Goal: Task Accomplishment & Management: Use online tool/utility

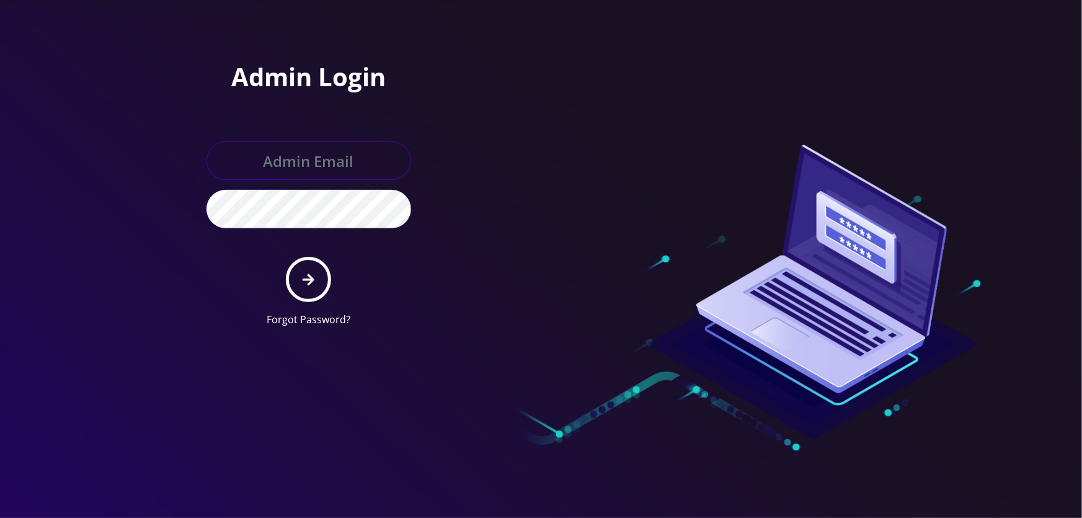
type input "[EMAIL_ADDRESS][DOMAIN_NAME]"
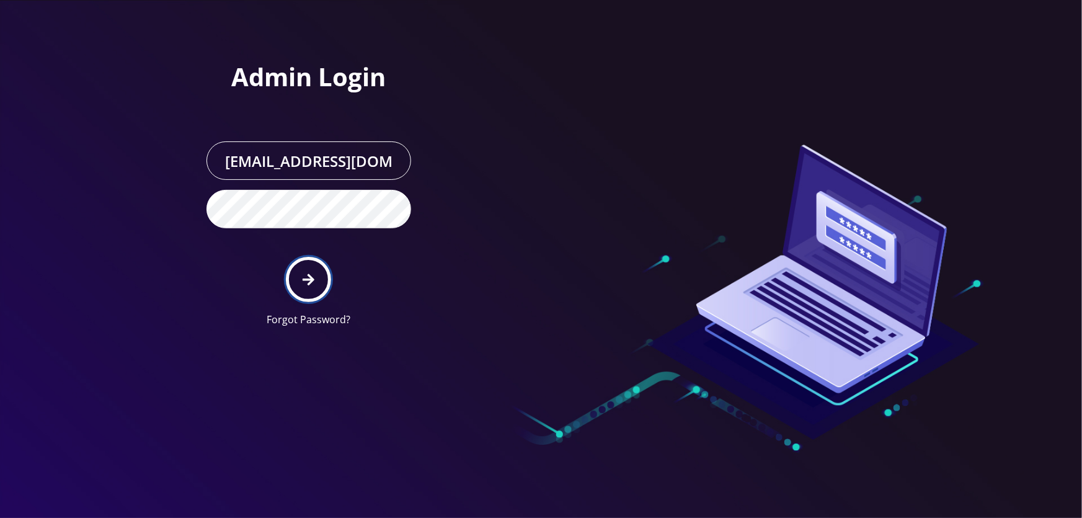
click at [306, 282] on icon "submit" at bounding box center [309, 280] width 12 height 14
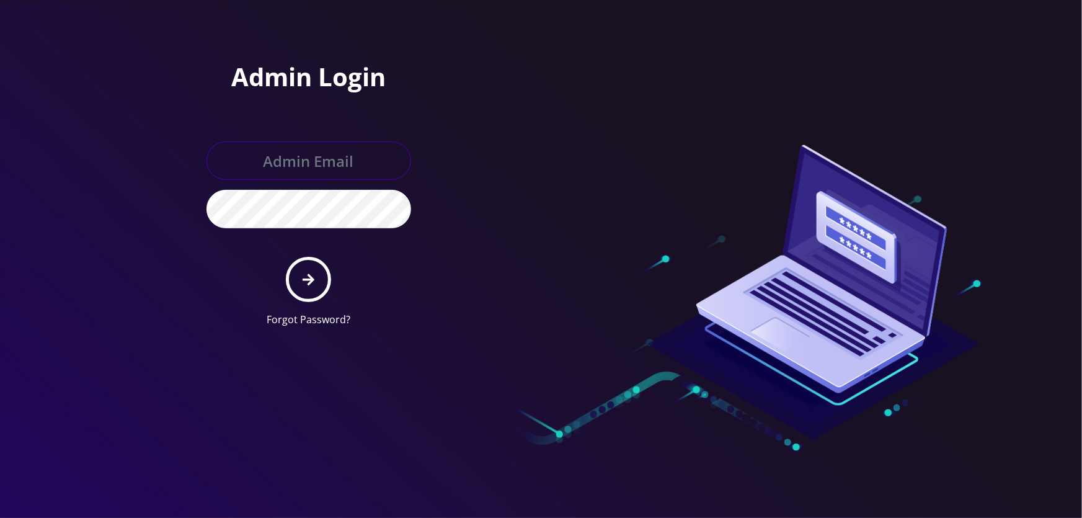
type input "tyriek@teltik.com"
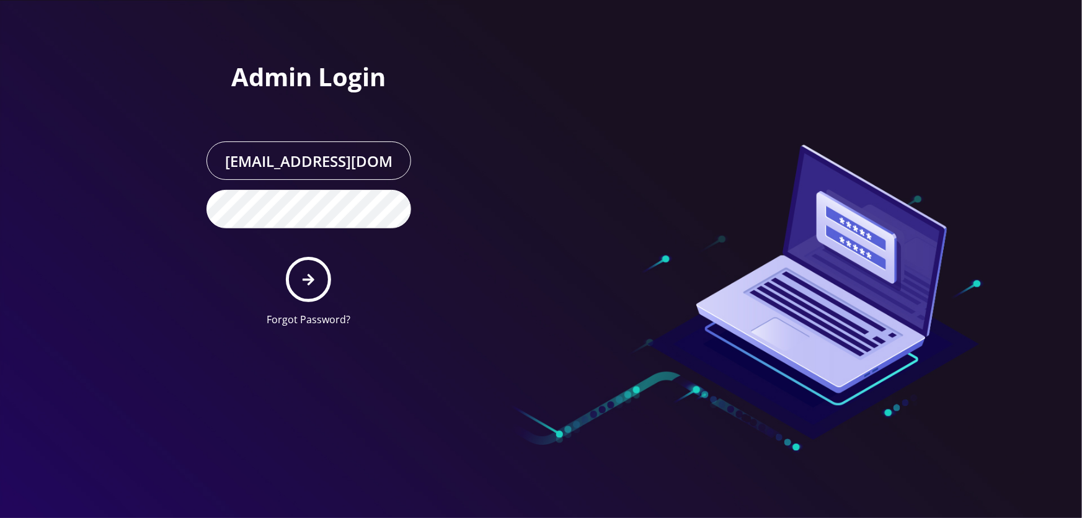
click at [266, 283] on form "tyriek@teltik.com Forgot Password?" at bounding box center [308, 233] width 205 height 185
click at [329, 277] on button "submit" at bounding box center [308, 279] width 45 height 45
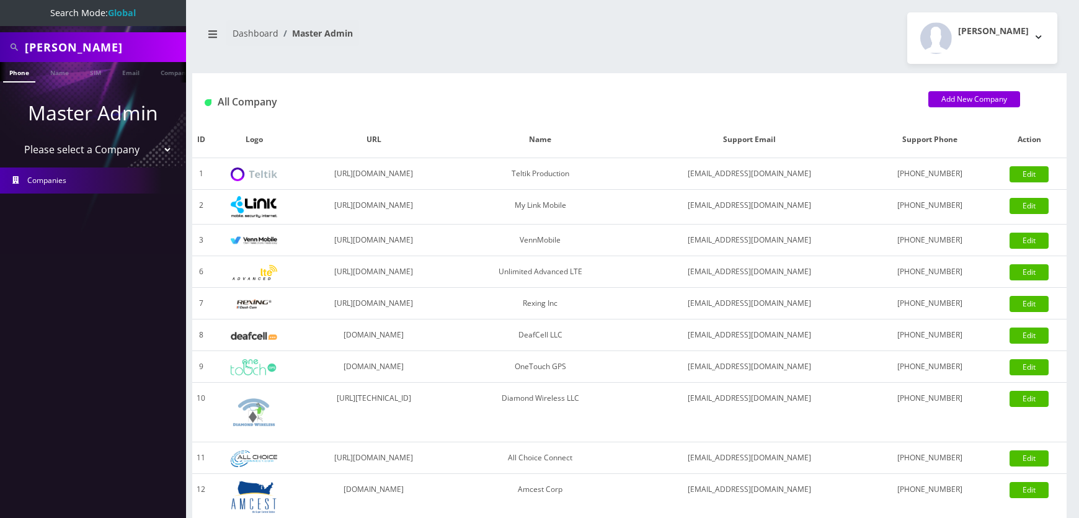
click at [87, 153] on select "Please select a Company Teltik Production My Link Mobile VennMobile Unlimited A…" at bounding box center [93, 150] width 158 height 24
select select "1"
click at [14, 138] on select "Please select a Company Teltik Production My Link Mobile VennMobile Unlimited A…" at bounding box center [93, 150] width 158 height 24
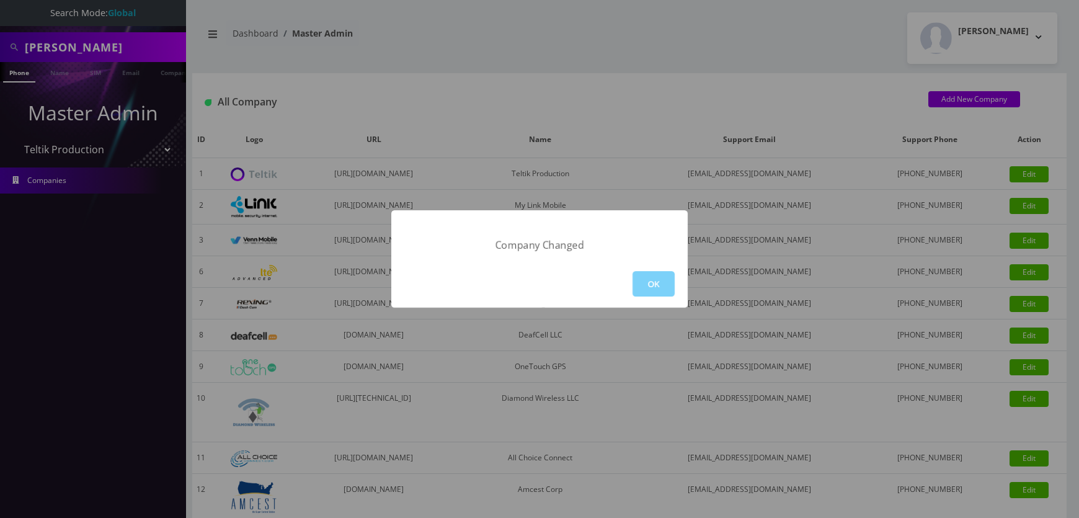
click at [647, 267] on div "OK" at bounding box center [539, 284] width 296 height 48
click at [648, 273] on button "OK" at bounding box center [653, 283] width 42 height 25
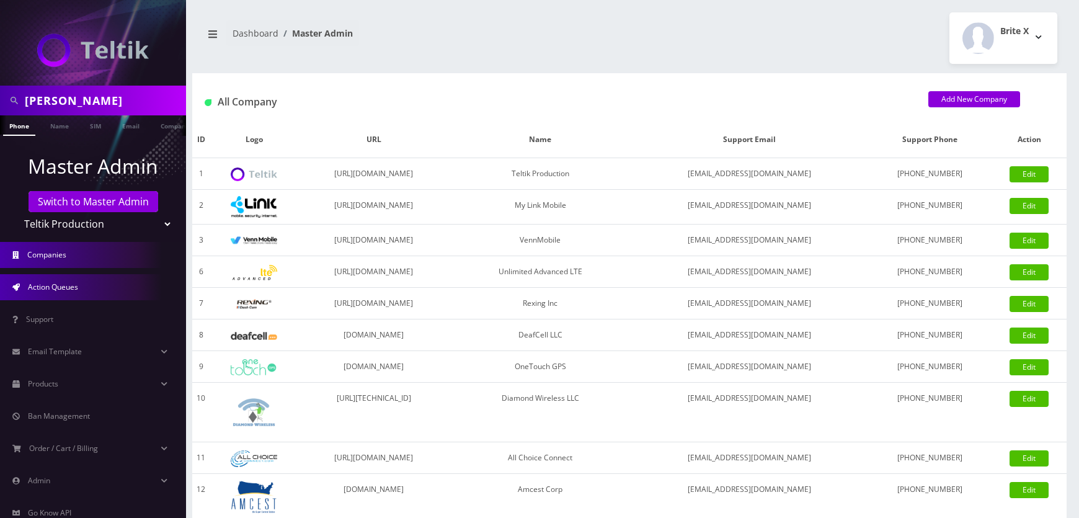
click at [51, 285] on span "Action Queues" at bounding box center [53, 286] width 50 height 11
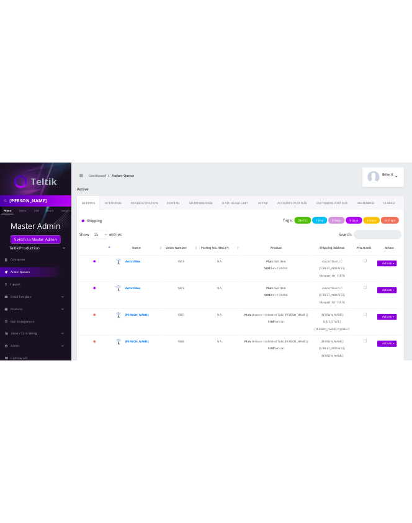
scroll to position [48, 0]
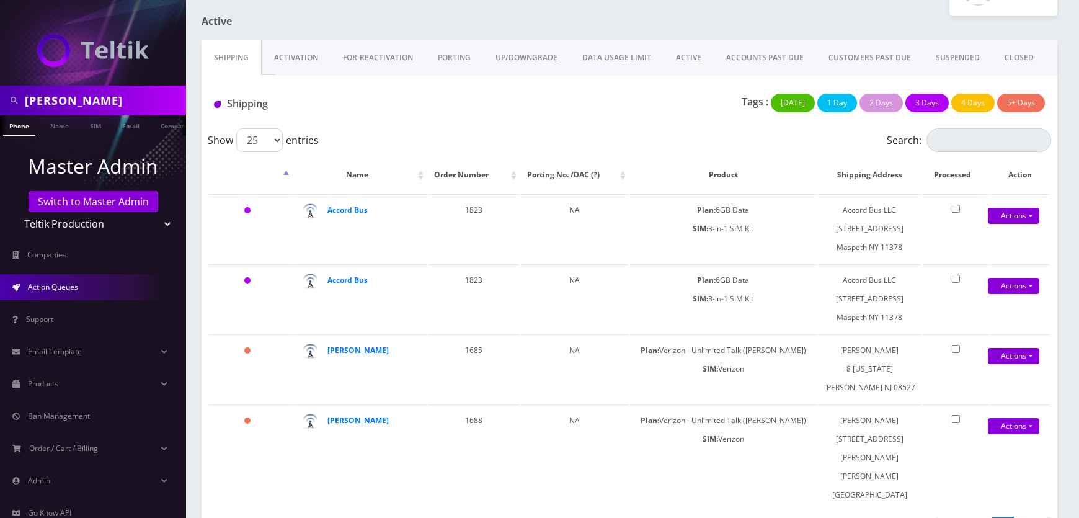
click at [141, 226] on select "Teltik Production My Link Mobile VennMobile Unlimited Advanced LTE Rexing Inc D…" at bounding box center [93, 224] width 158 height 24
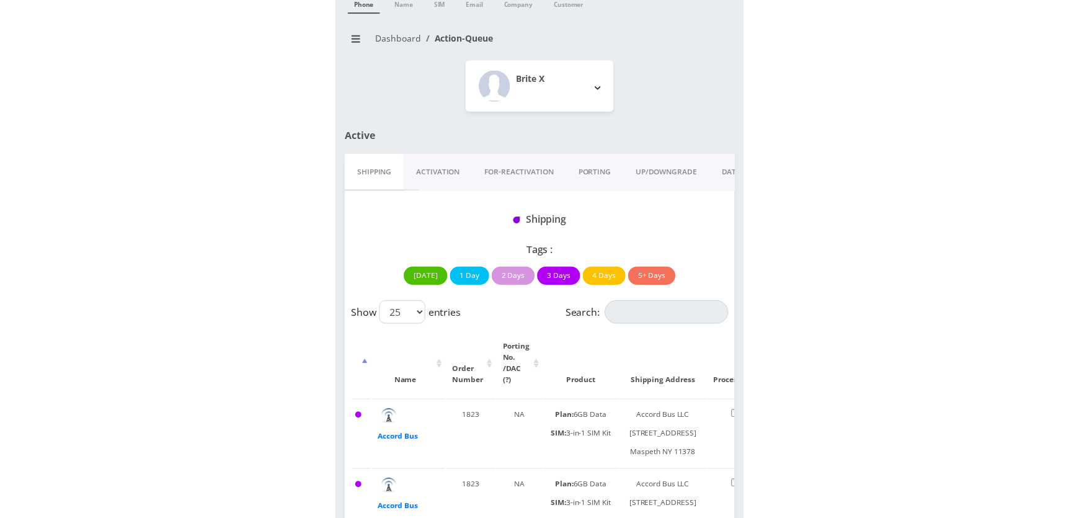
scroll to position [0, 0]
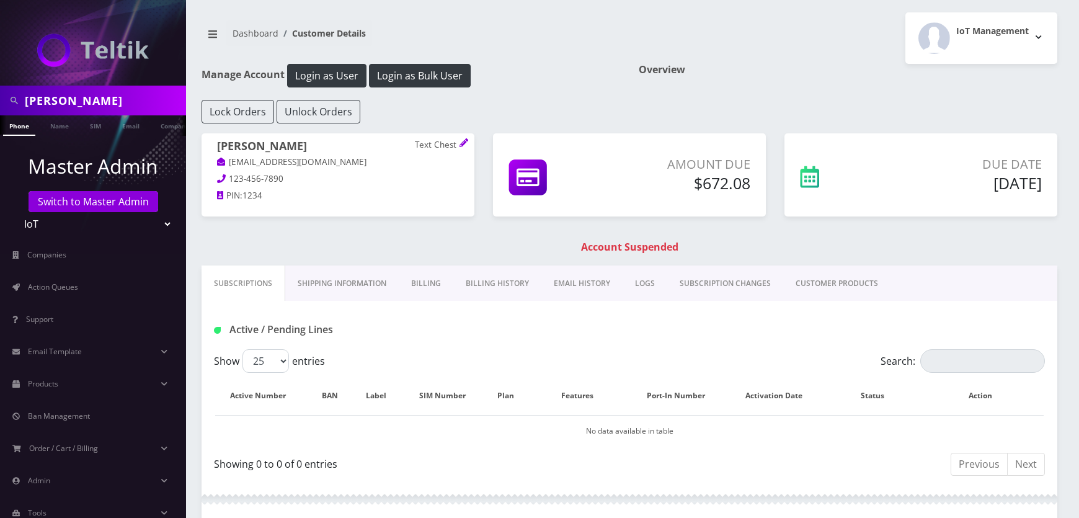
click at [601, 68] on h1 "Manage Account Login as User Login as Bulk User" at bounding box center [410, 76] width 418 height 24
click at [83, 224] on select "Teltik Production My Link Mobile VennMobile Unlimited Advanced LTE [PERSON_NAME…" at bounding box center [93, 224] width 158 height 24
click at [14, 212] on select "Teltik Production My Link Mobile VennMobile Unlimited Advanced LTE [PERSON_NAME…" at bounding box center [93, 224] width 158 height 24
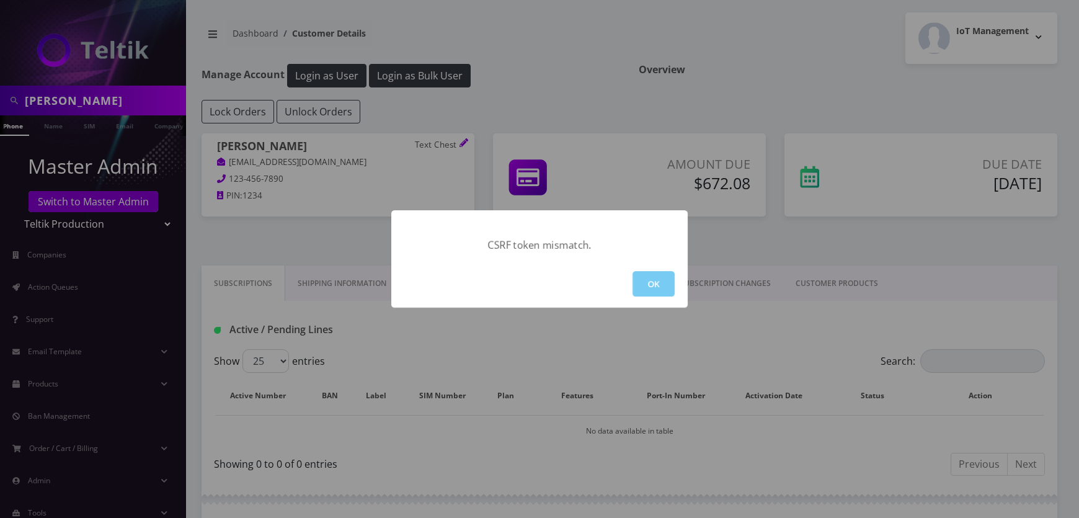
click at [662, 281] on button "OK" at bounding box center [653, 283] width 42 height 25
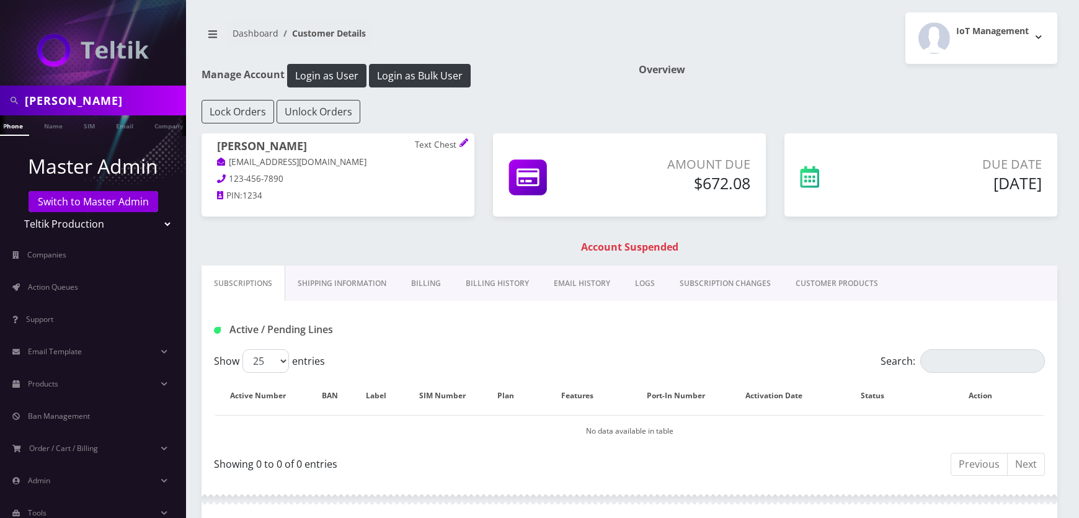
click at [159, 227] on select "Teltik Production My Link Mobile VennMobile Unlimited Advanced LTE Rexing Inc D…" at bounding box center [93, 224] width 158 height 24
select select "15"
click at [14, 212] on select "Teltik Production My Link Mobile VennMobile Unlimited Advanced LTE Rexing Inc D…" at bounding box center [93, 224] width 158 height 24
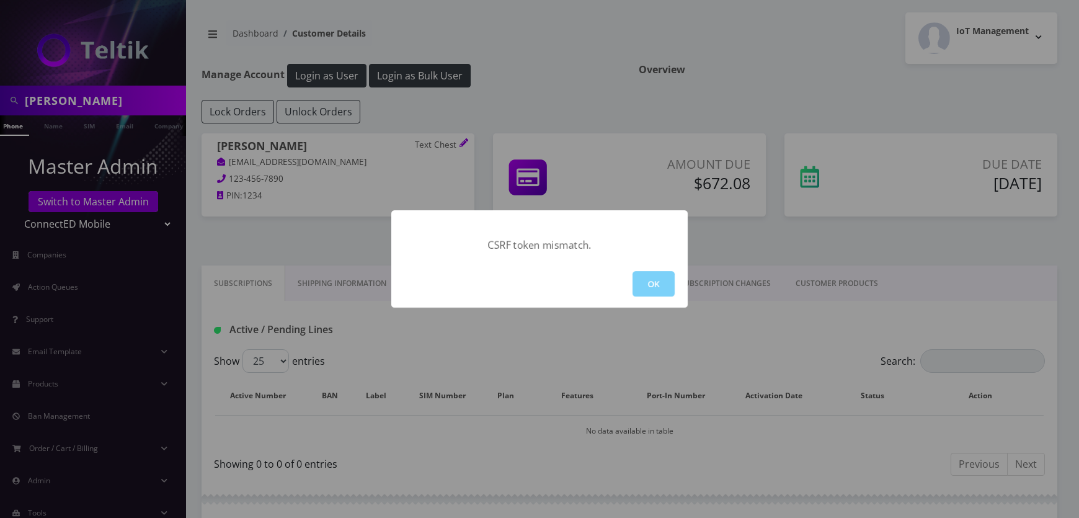
click at [652, 281] on button "OK" at bounding box center [653, 283] width 42 height 25
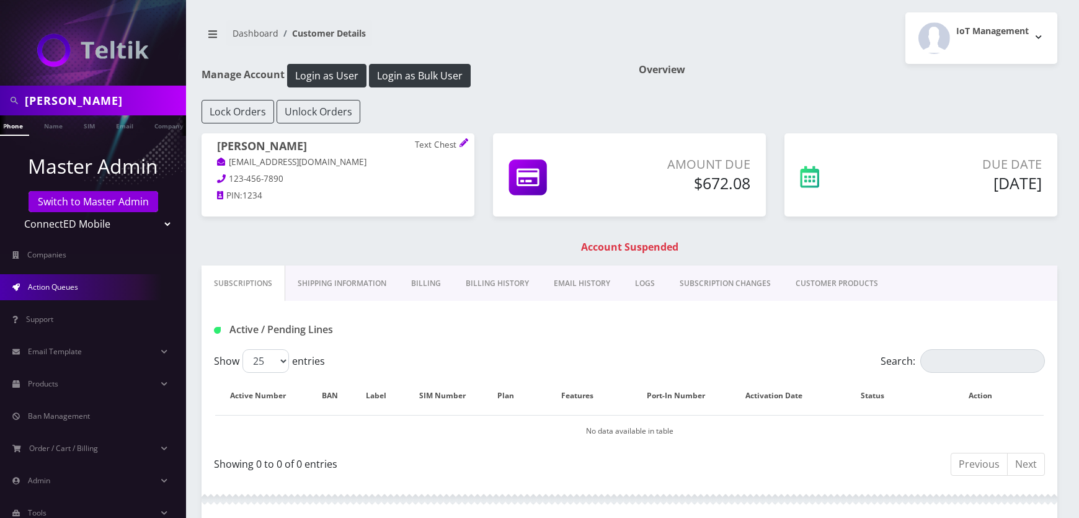
click at [90, 287] on link "Action Queues" at bounding box center [93, 287] width 186 height 26
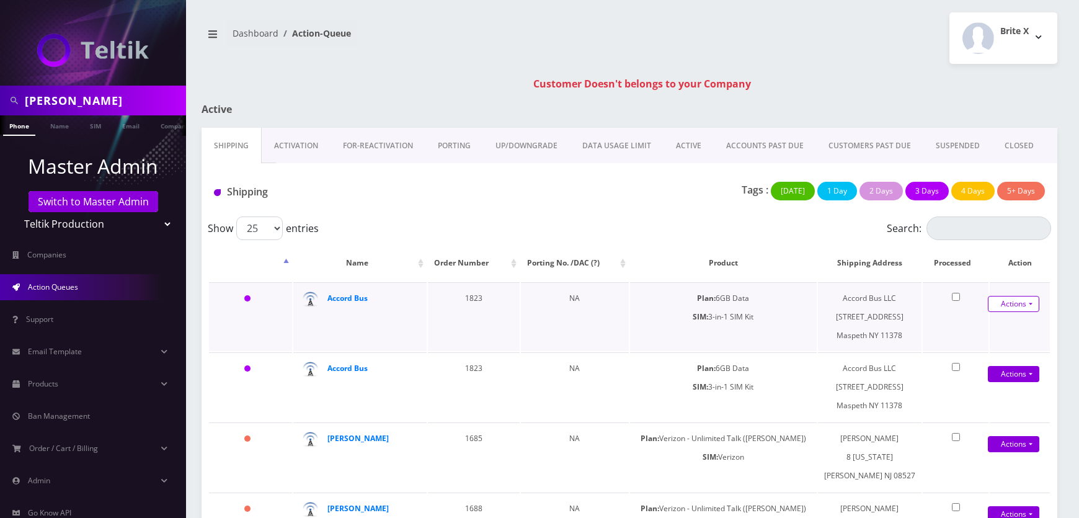
click at [1009, 297] on link "Actions" at bounding box center [1012, 304] width 51 height 16
click at [1005, 327] on link "Shipped" at bounding box center [1004, 327] width 99 height 19
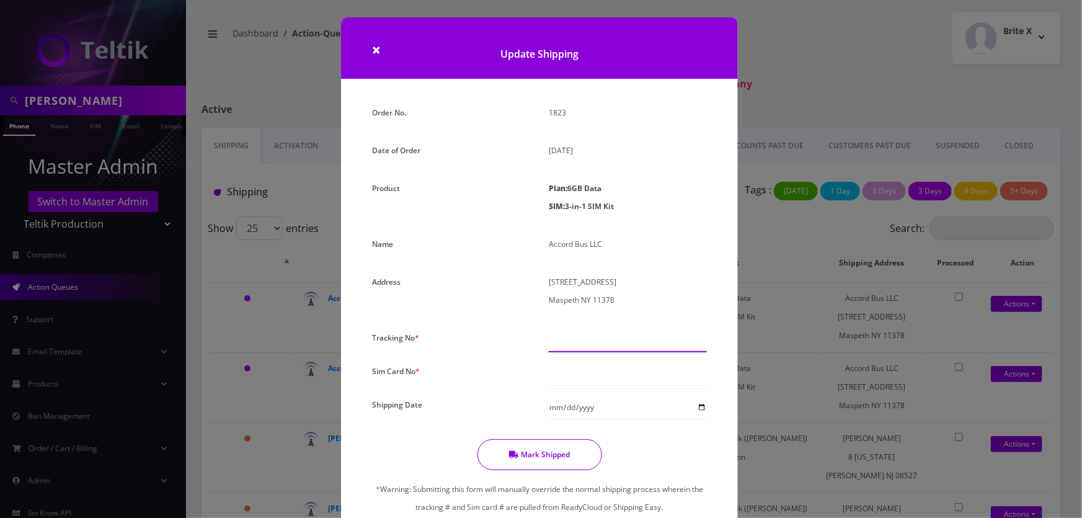
click at [570, 343] on input "text" at bounding box center [628, 341] width 158 height 24
paste input "393361335178"
type input "393361335178"
click at [578, 375] on input "text" at bounding box center [628, 374] width 158 height 24
type input "8901240357129185893"
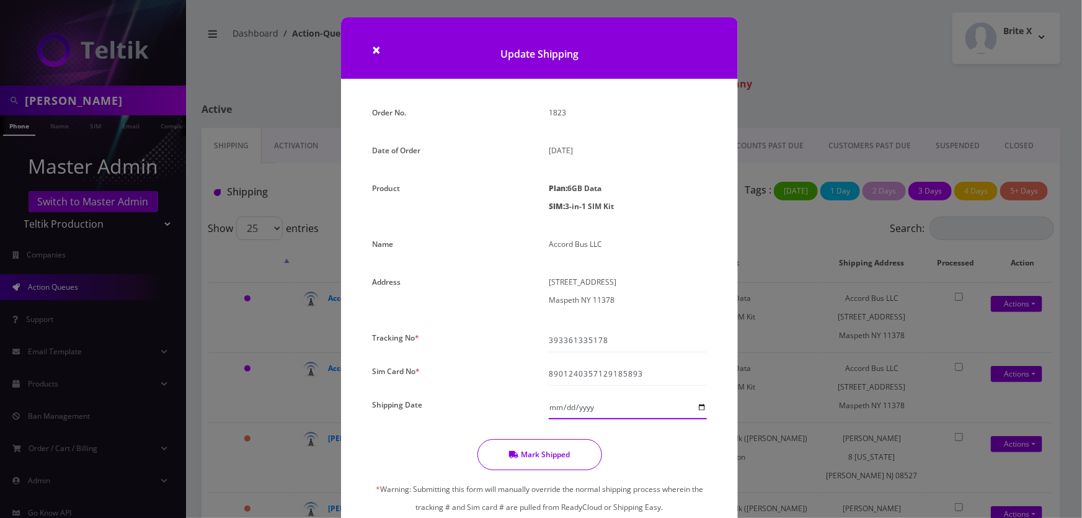
click at [697, 412] on input "Shipping Date" at bounding box center [628, 407] width 158 height 24
click at [707, 403] on div at bounding box center [627, 407] width 177 height 24
click at [700, 408] on input "Shipping Date" at bounding box center [628, 407] width 158 height 24
type input "2025-09-17"
click at [592, 343] on input "393361335178" at bounding box center [628, 341] width 158 height 24
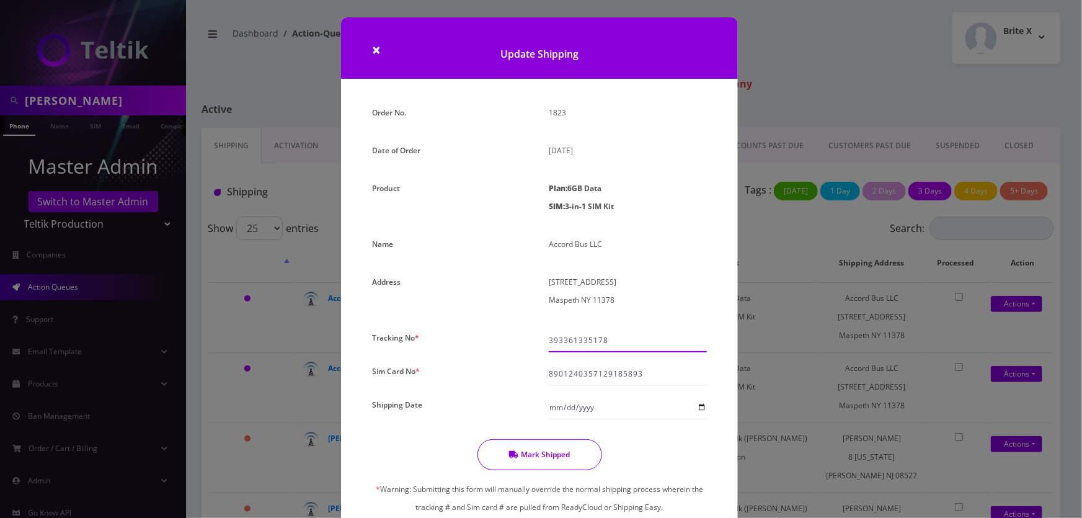
click at [592, 343] on input "393361335178" at bounding box center [628, 341] width 158 height 24
click at [542, 442] on button "Mark Shipped" at bounding box center [539, 454] width 125 height 31
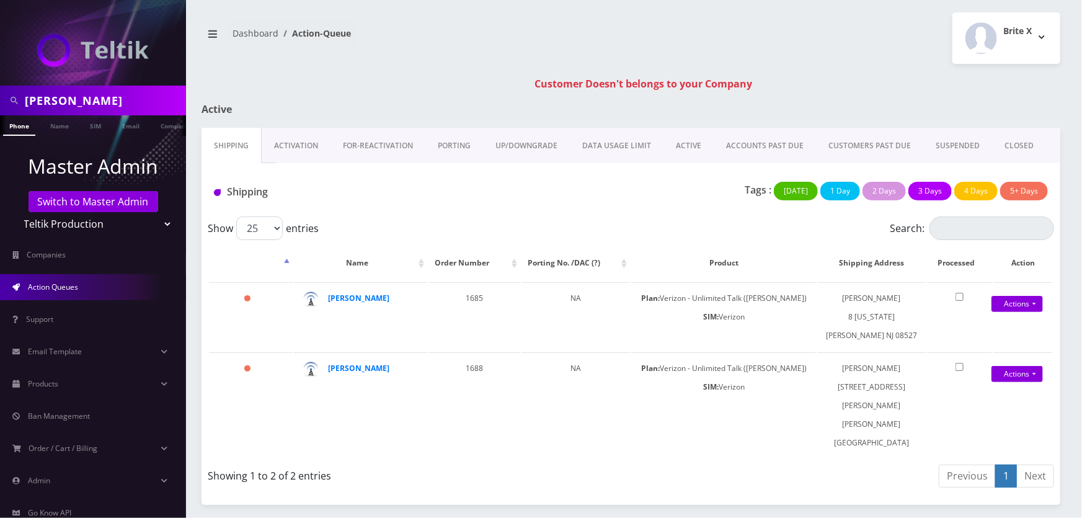
click at [307, 141] on link "Activation" at bounding box center [296, 146] width 69 height 36
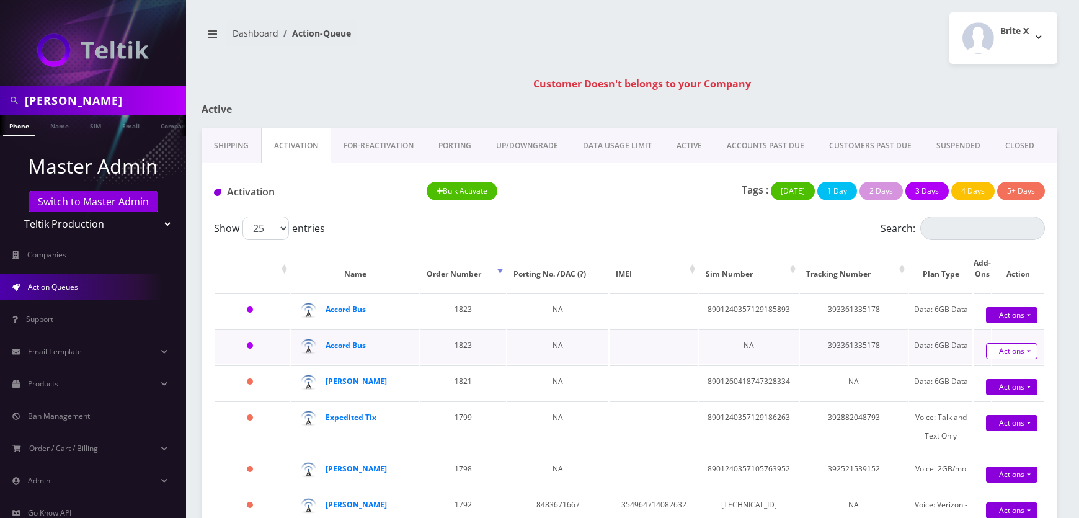
click at [999, 359] on link "Actions" at bounding box center [1011, 351] width 51 height 16
click at [773, 359] on td "NA" at bounding box center [748, 346] width 99 height 35
click at [710, 216] on div "Show 25 50 100 250 500 1000 entries" at bounding box center [525, 228] width 623 height 24
click at [348, 309] on strong "Accord Bus" at bounding box center [345, 309] width 40 height 11
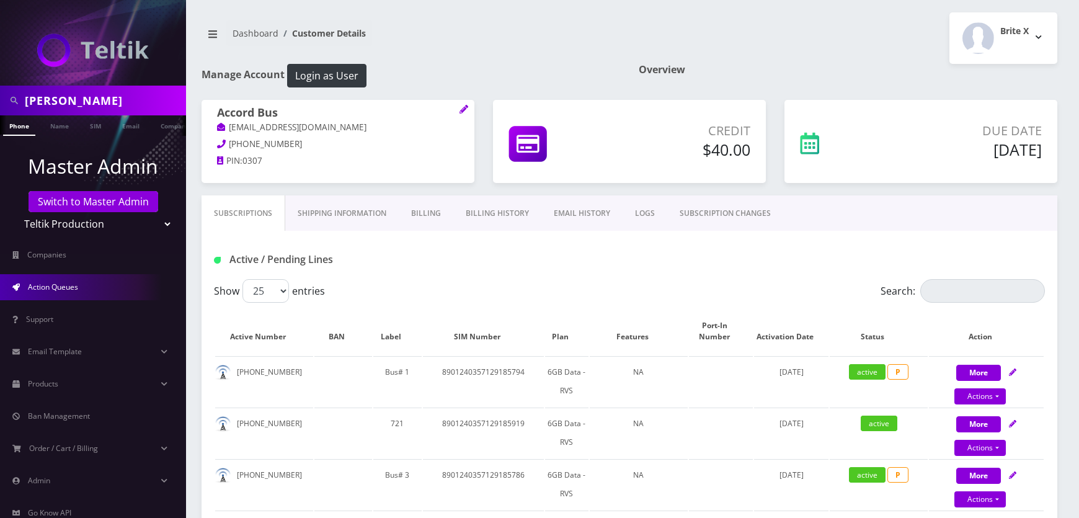
click at [48, 286] on span "Action Queues" at bounding box center [53, 286] width 50 height 11
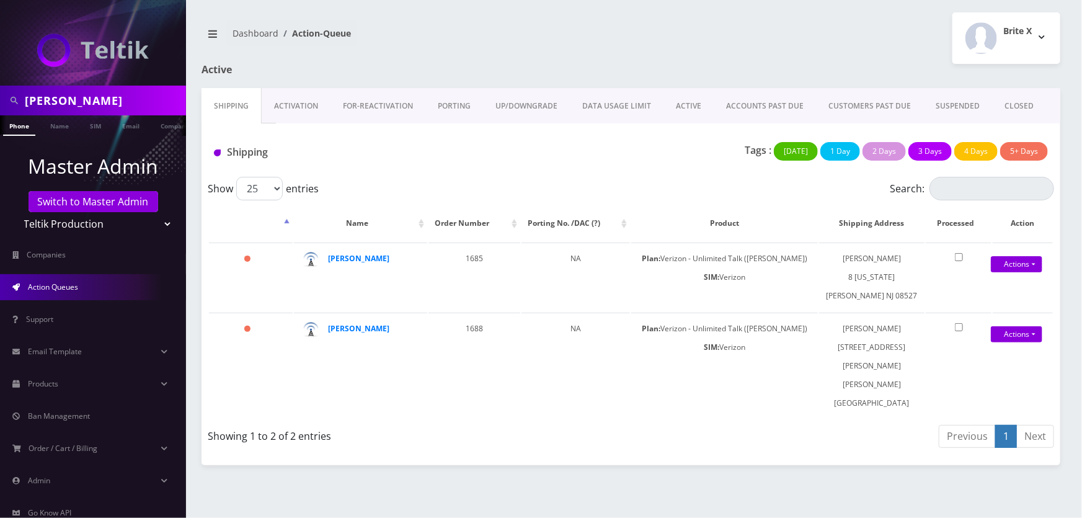
click at [308, 111] on link "Activation" at bounding box center [296, 106] width 69 height 36
click at [66, 219] on select "Teltik Production My Link Mobile VennMobile Unlimited Advanced LTE Rexing Inc D…" at bounding box center [93, 224] width 158 height 24
select select "15"
click at [14, 212] on select "Teltik Production My Link Mobile VennMobile Unlimited Advanced LTE Rexing Inc D…" at bounding box center [93, 224] width 158 height 24
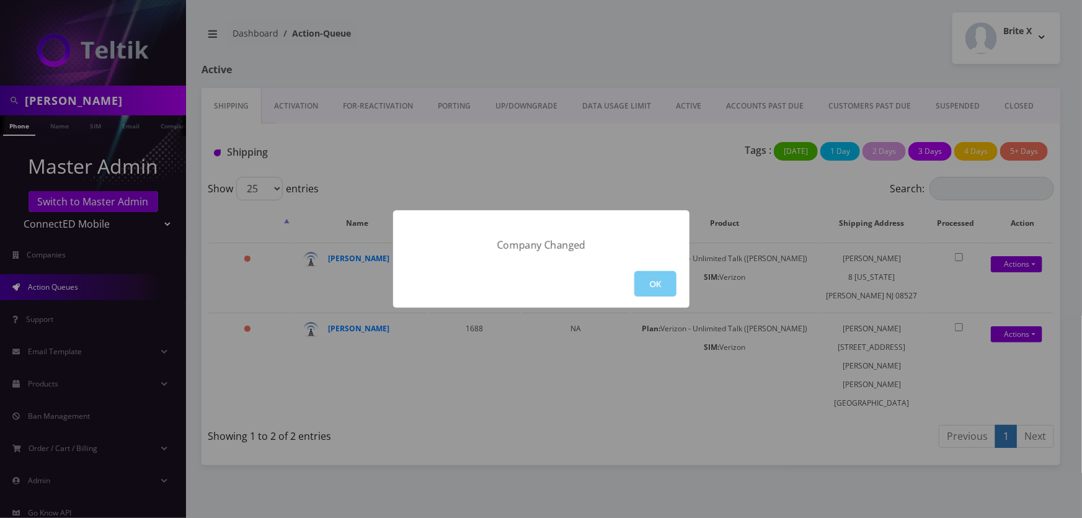
click at [659, 285] on button "OK" at bounding box center [655, 283] width 42 height 25
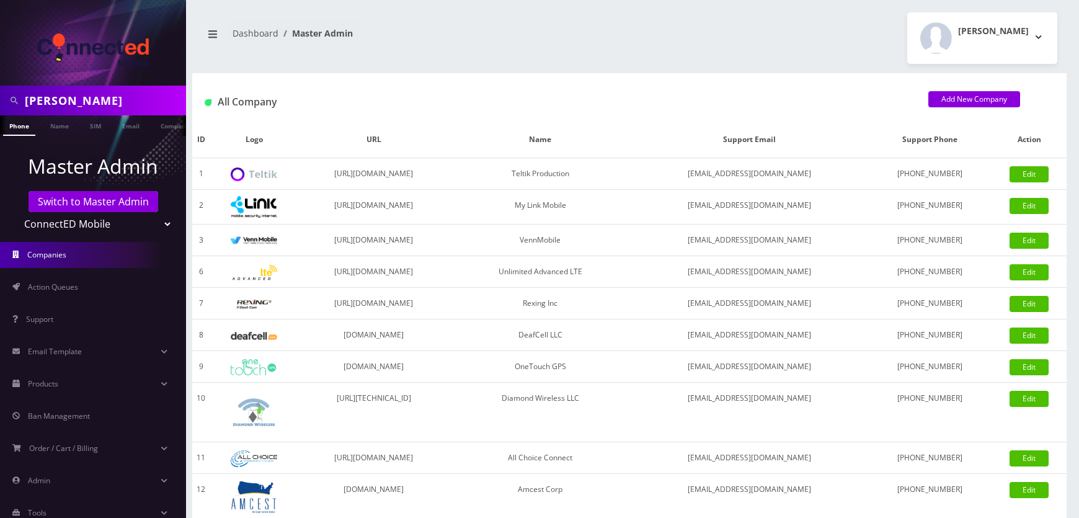
click at [51, 267] on li "Companies" at bounding box center [93, 255] width 186 height 32
click at [51, 281] on span "Action Queues" at bounding box center [53, 286] width 50 height 11
